Goal: Navigation & Orientation: Understand site structure

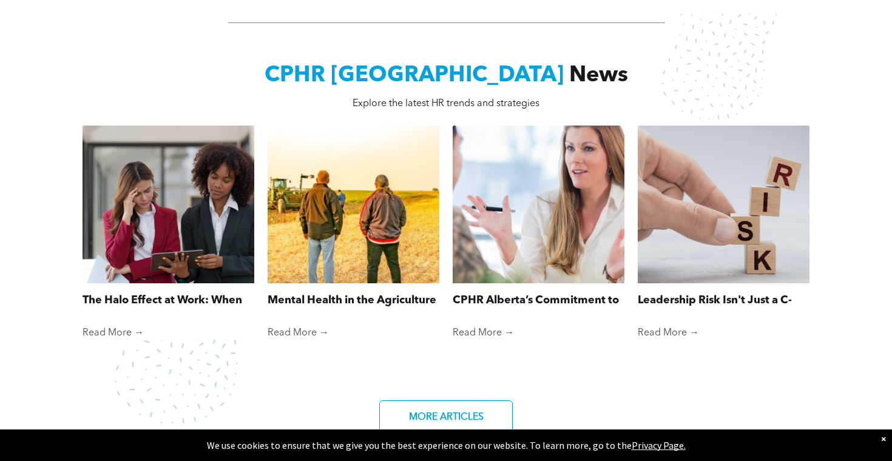
scroll to position [993, 0]
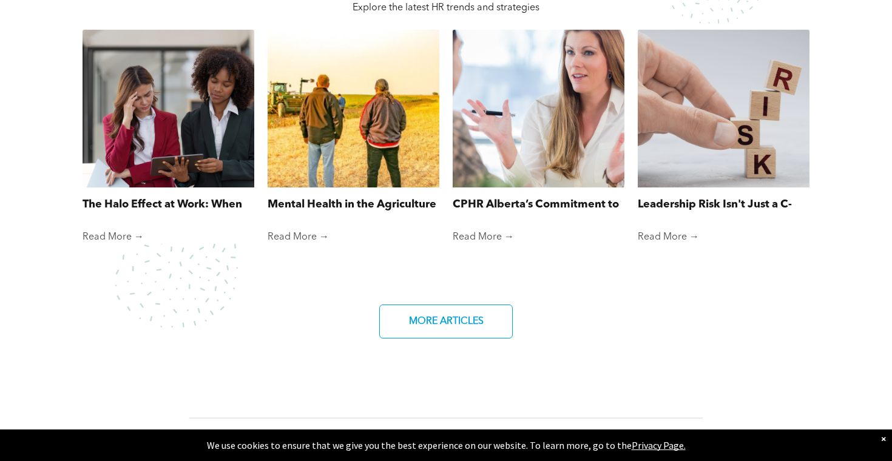
drag, startPoint x: 524, startPoint y: 253, endPoint x: 518, endPoint y: 296, distance: 43.0
click at [518, 296] on div "The Halo Effect at Work: When First Impressions Cloud Fair Judgment By [PERSON_…" at bounding box center [446, 167] width 728 height 276
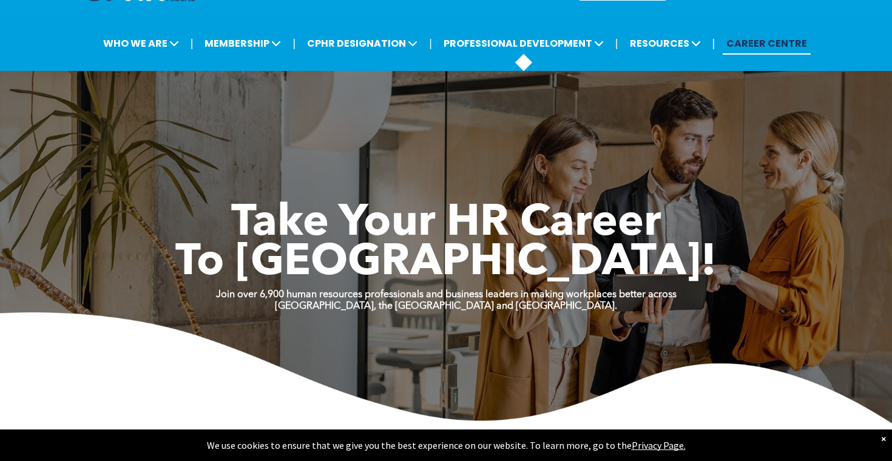
scroll to position [0, 0]
